Goal: Download file/media

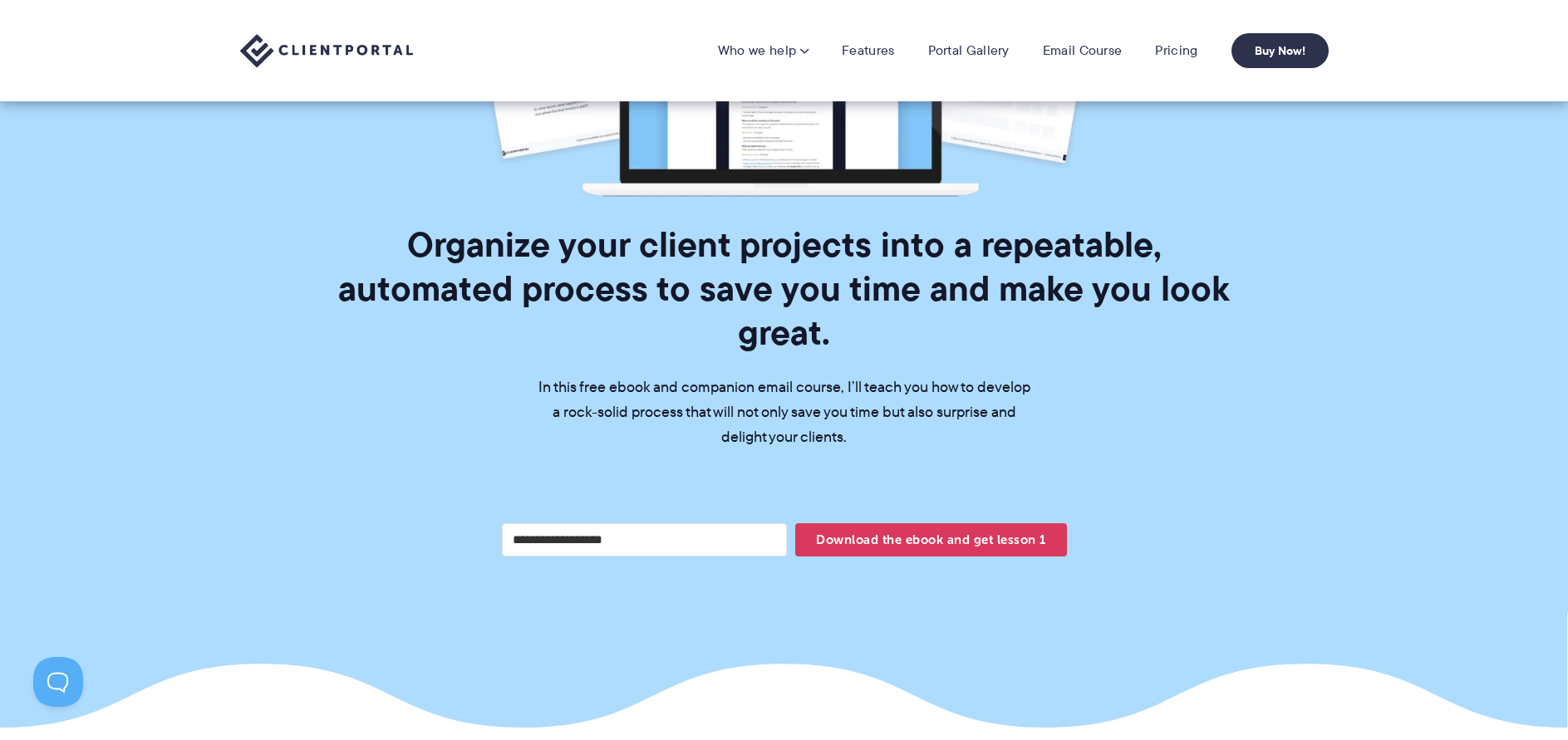
scroll to position [415, 0]
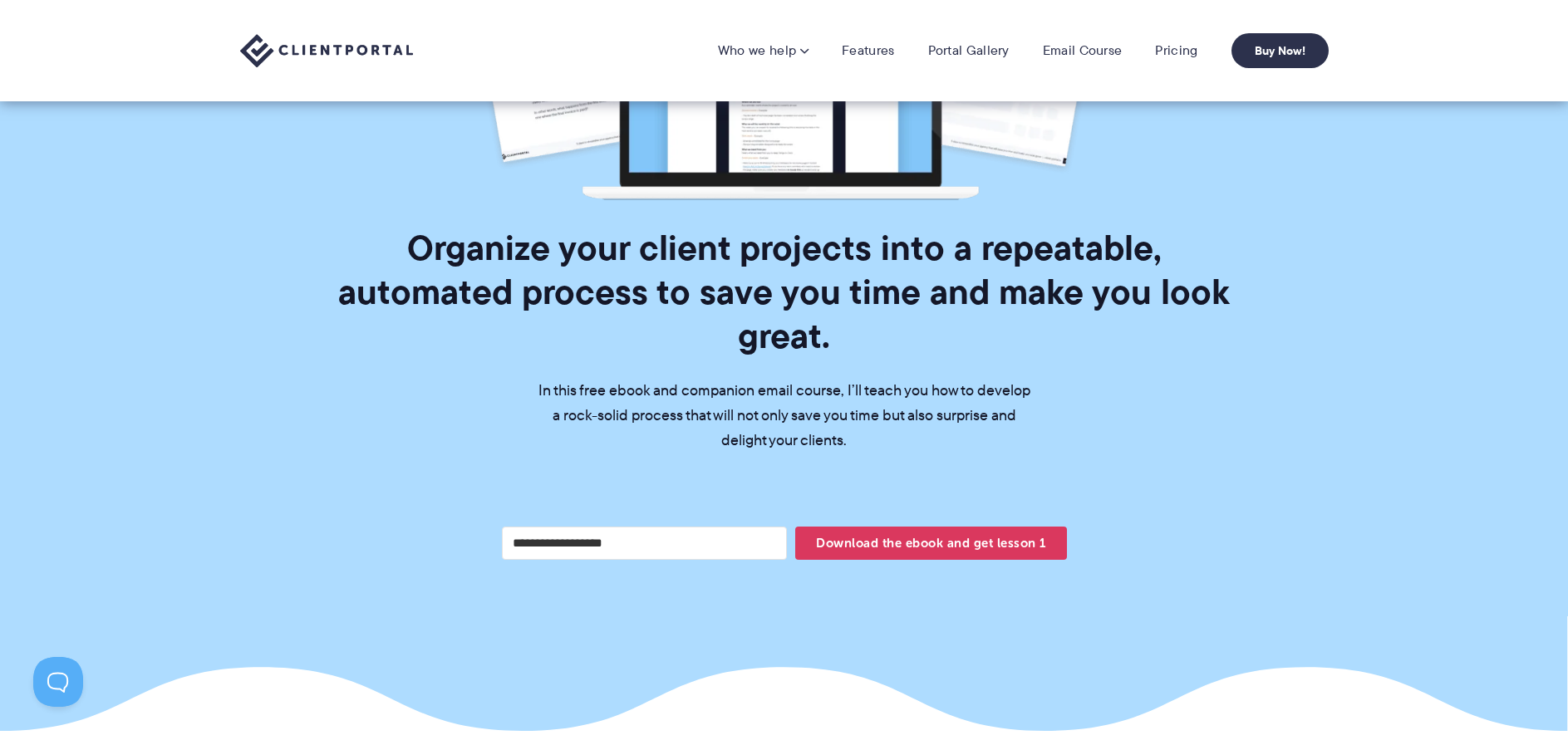
click at [672, 527] on input "Your email address" at bounding box center [645, 543] width 286 height 33
type input "**********"
click at [930, 529] on span "Download the ebook and get lesson 1" at bounding box center [931, 543] width 271 height 28
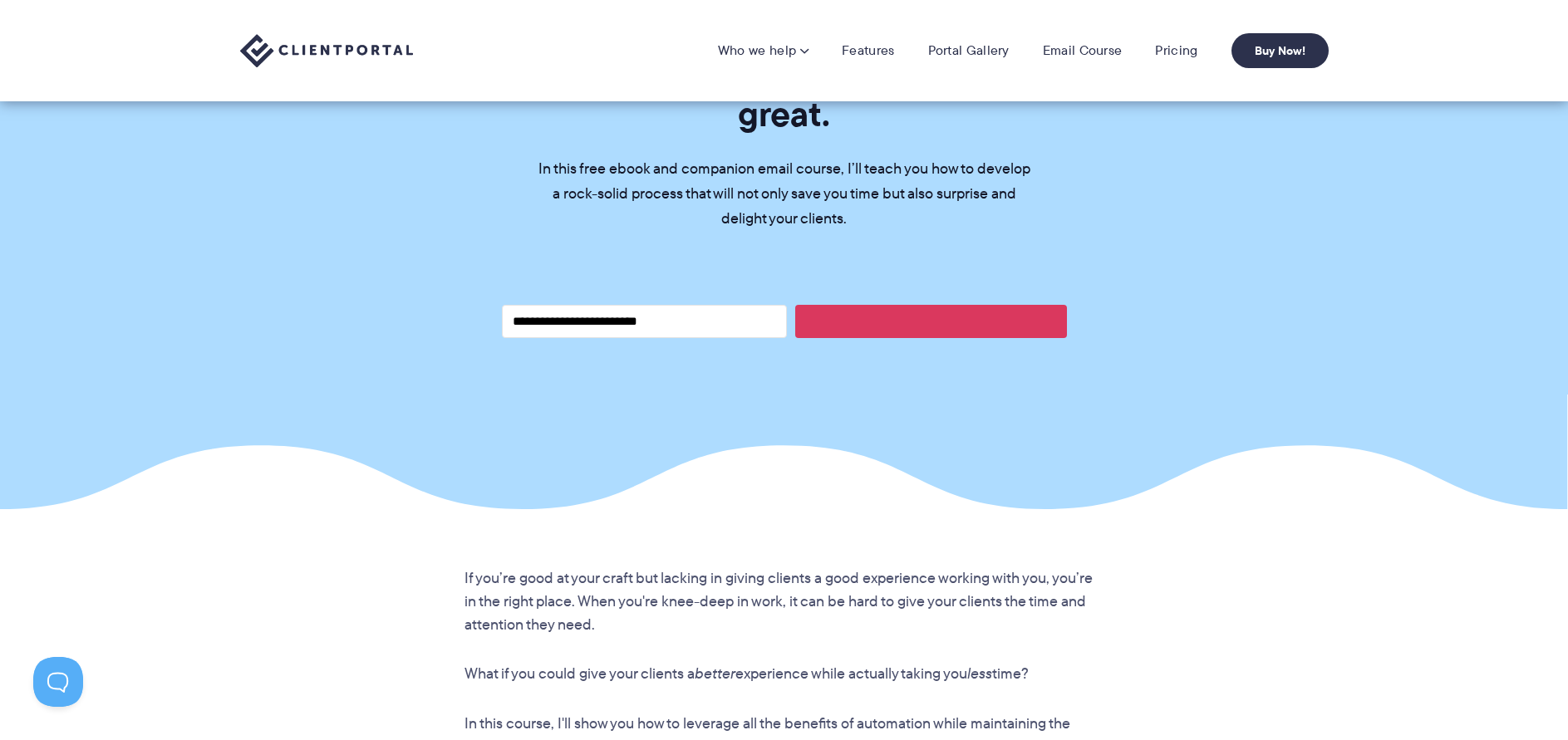
scroll to position [0, 0]
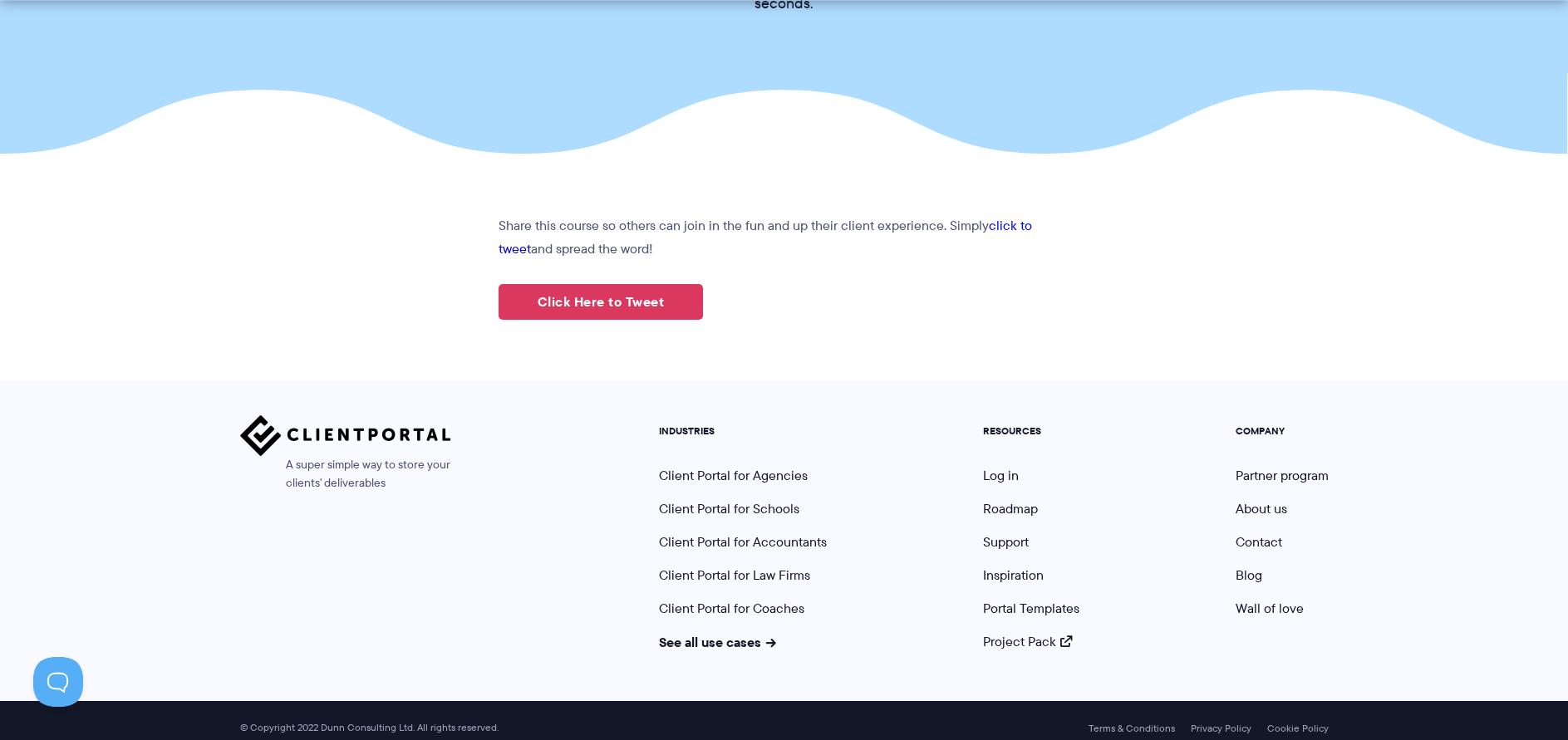
scroll to position [263, 0]
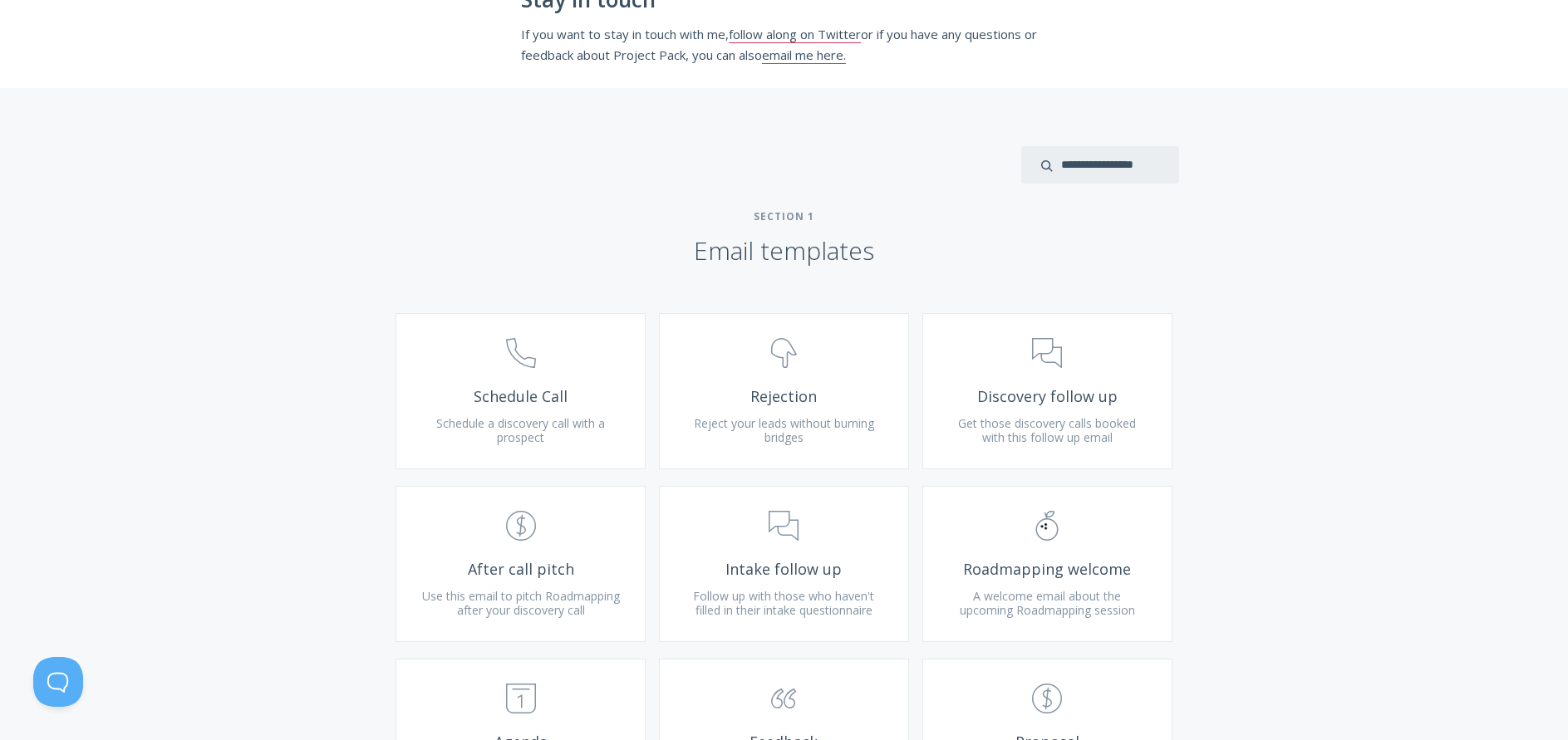
scroll to position [498, 0]
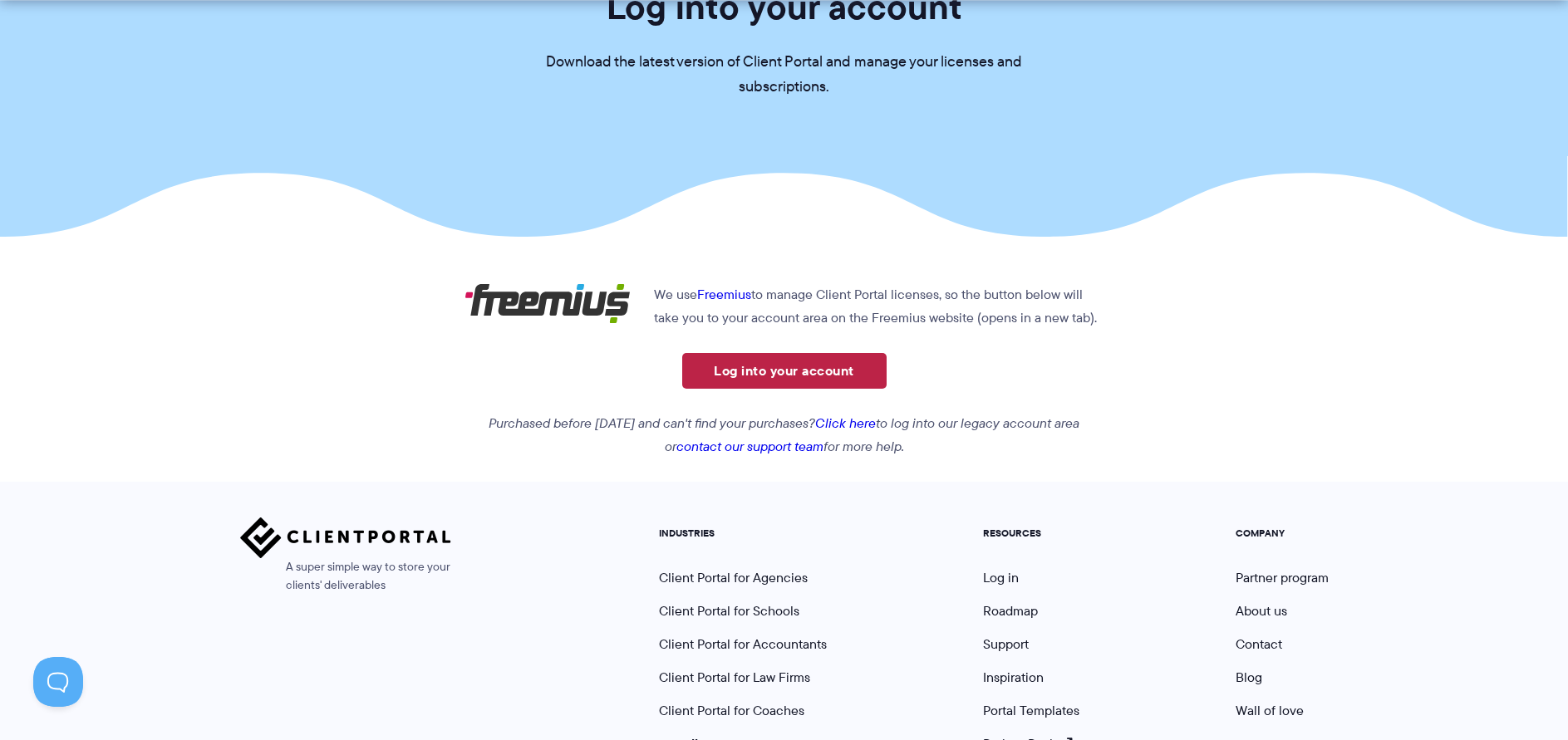
scroll to position [166, 0]
click at [812, 366] on link "Log into your account" at bounding box center [784, 369] width 205 height 36
click at [825, 363] on link "Log into your account" at bounding box center [784, 369] width 205 height 36
